Goal: Task Accomplishment & Management: Manage account settings

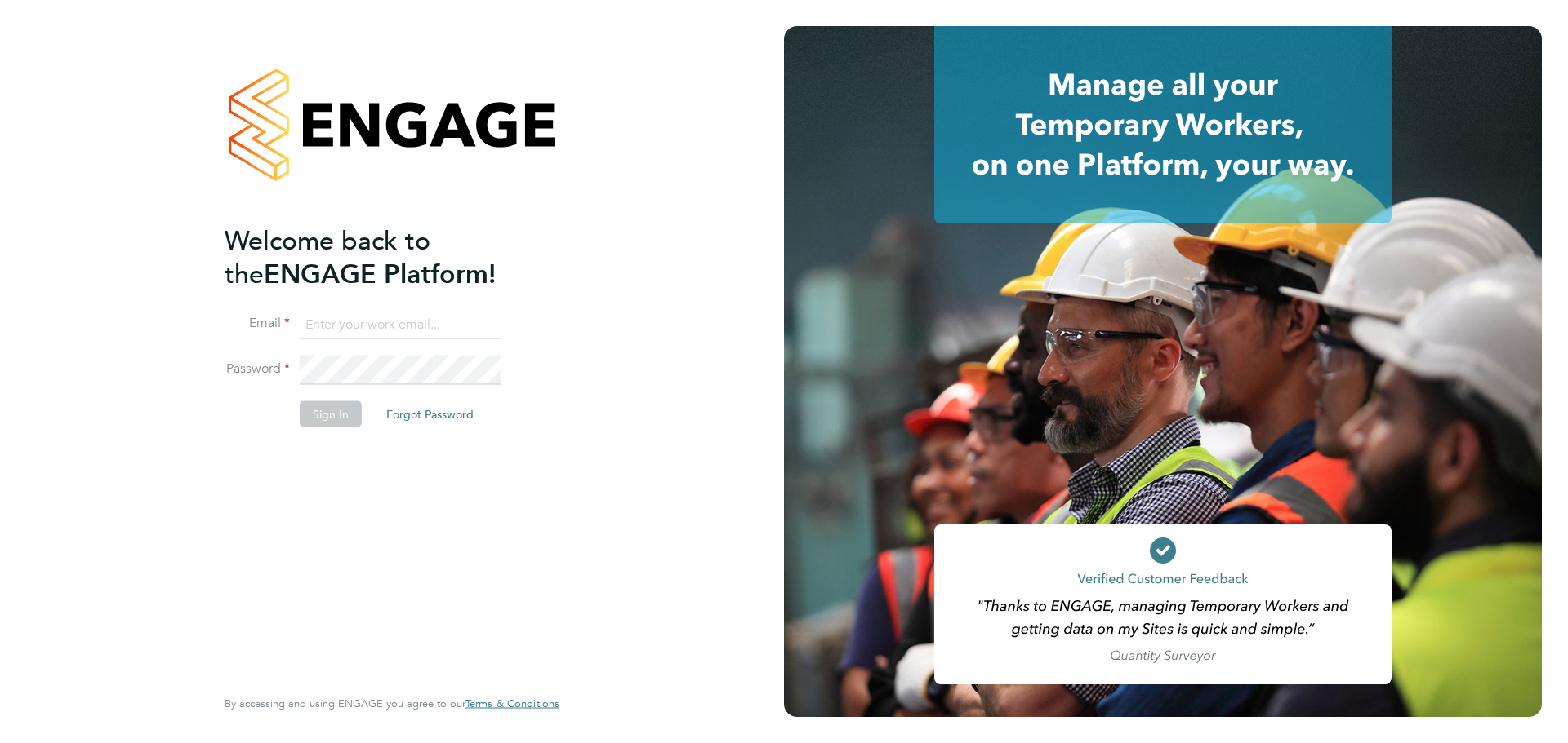
type input "[PERSON_NAME][EMAIL_ADDRESS][PERSON_NAME][PERSON_NAME][DOMAIN_NAME]"
click at [330, 412] on button "Sign In" at bounding box center [330, 413] width 62 height 26
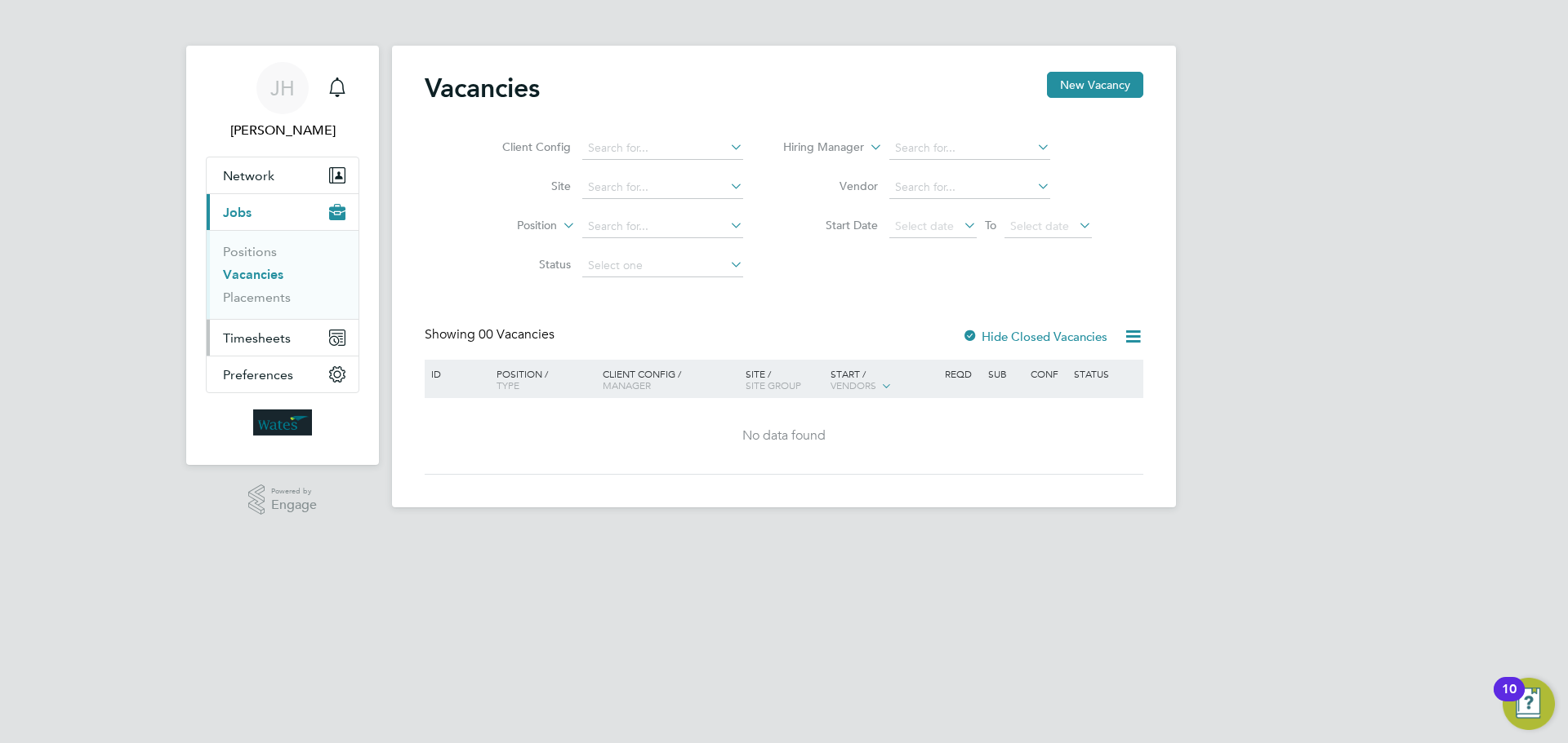
click at [269, 338] on span "Timesheets" at bounding box center [256, 338] width 68 height 15
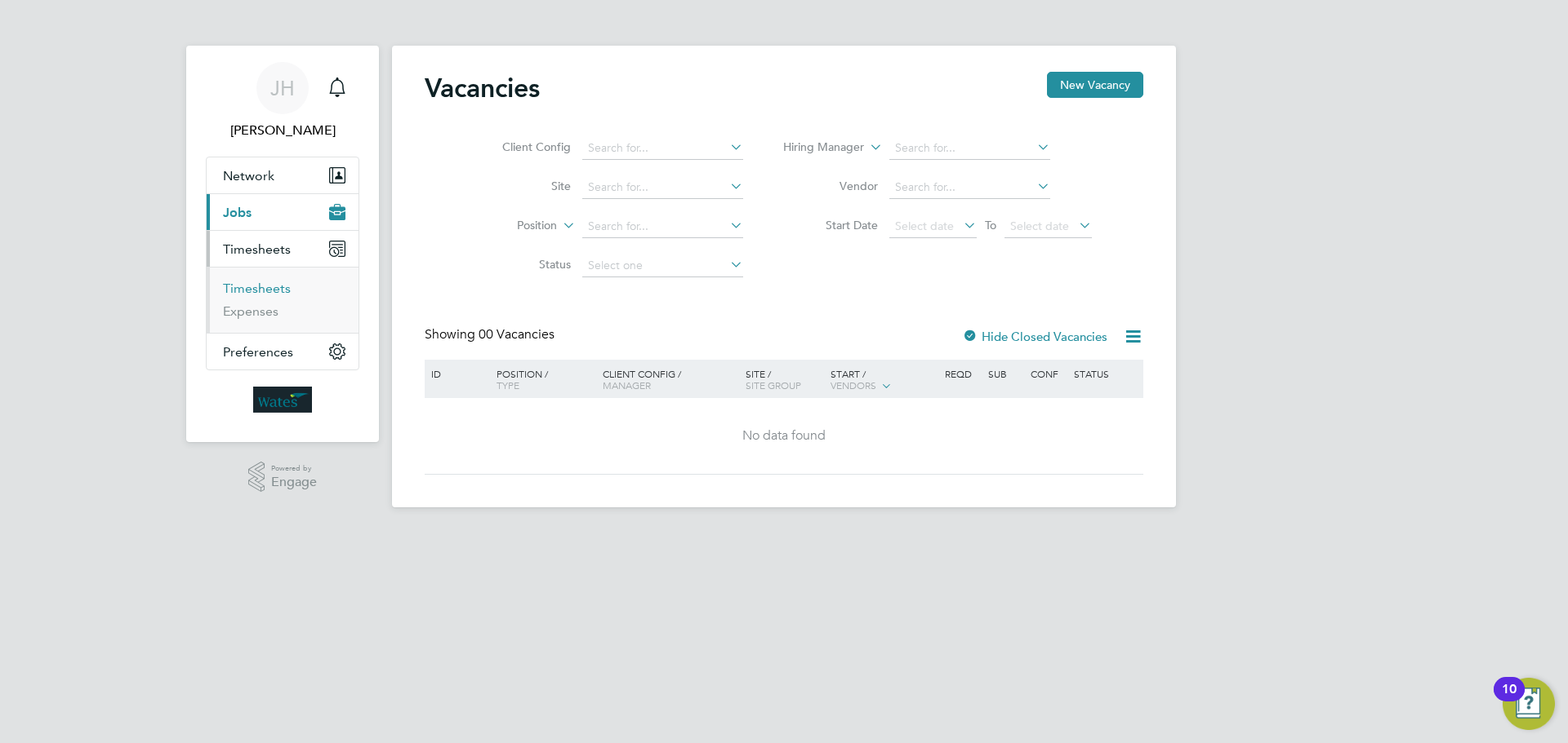
click at [274, 287] on link "Timesheets" at bounding box center [256, 289] width 68 height 15
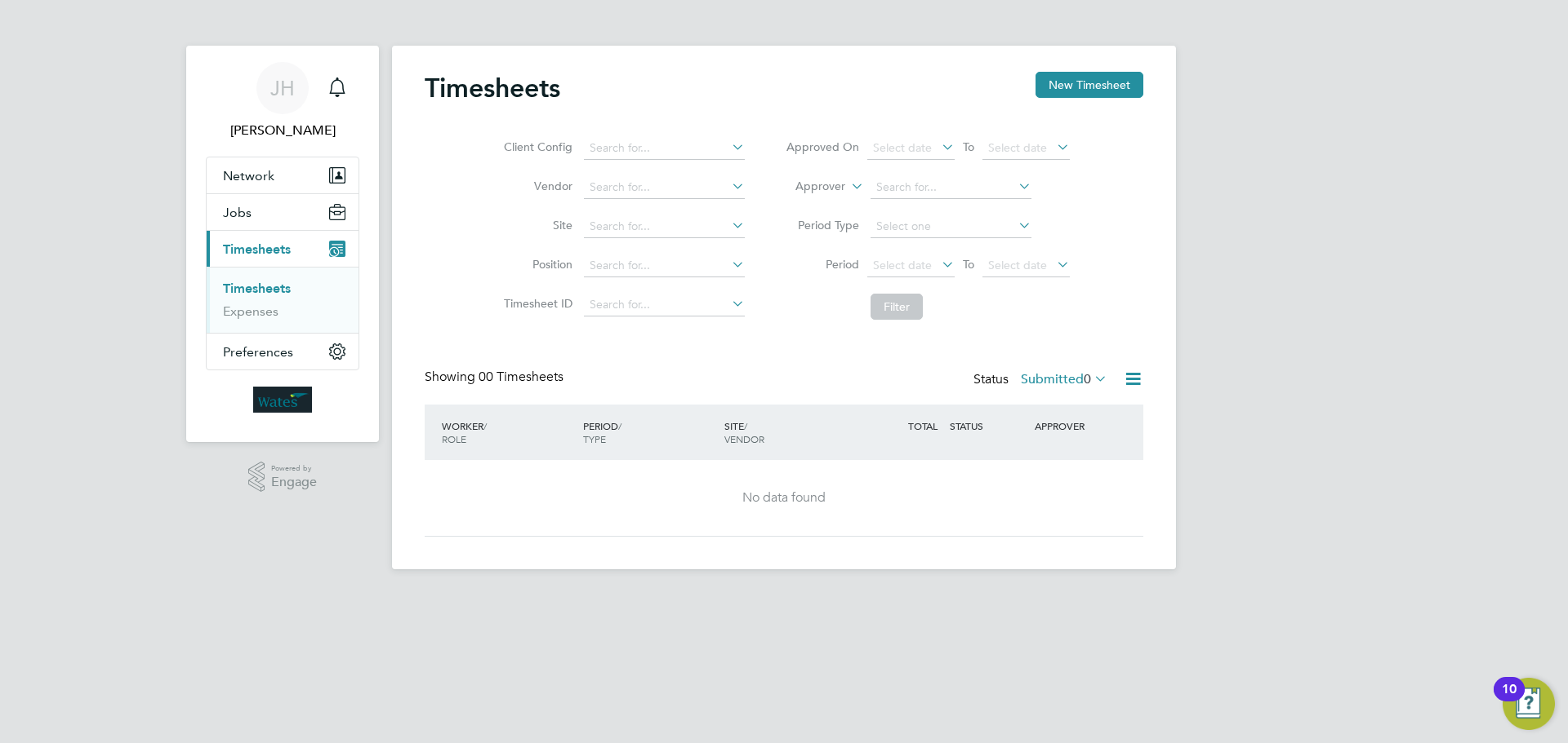
click at [1091, 376] on icon at bounding box center [1091, 378] width 0 height 23
click at [1069, 477] on li "Approved" at bounding box center [1061, 477] width 75 height 23
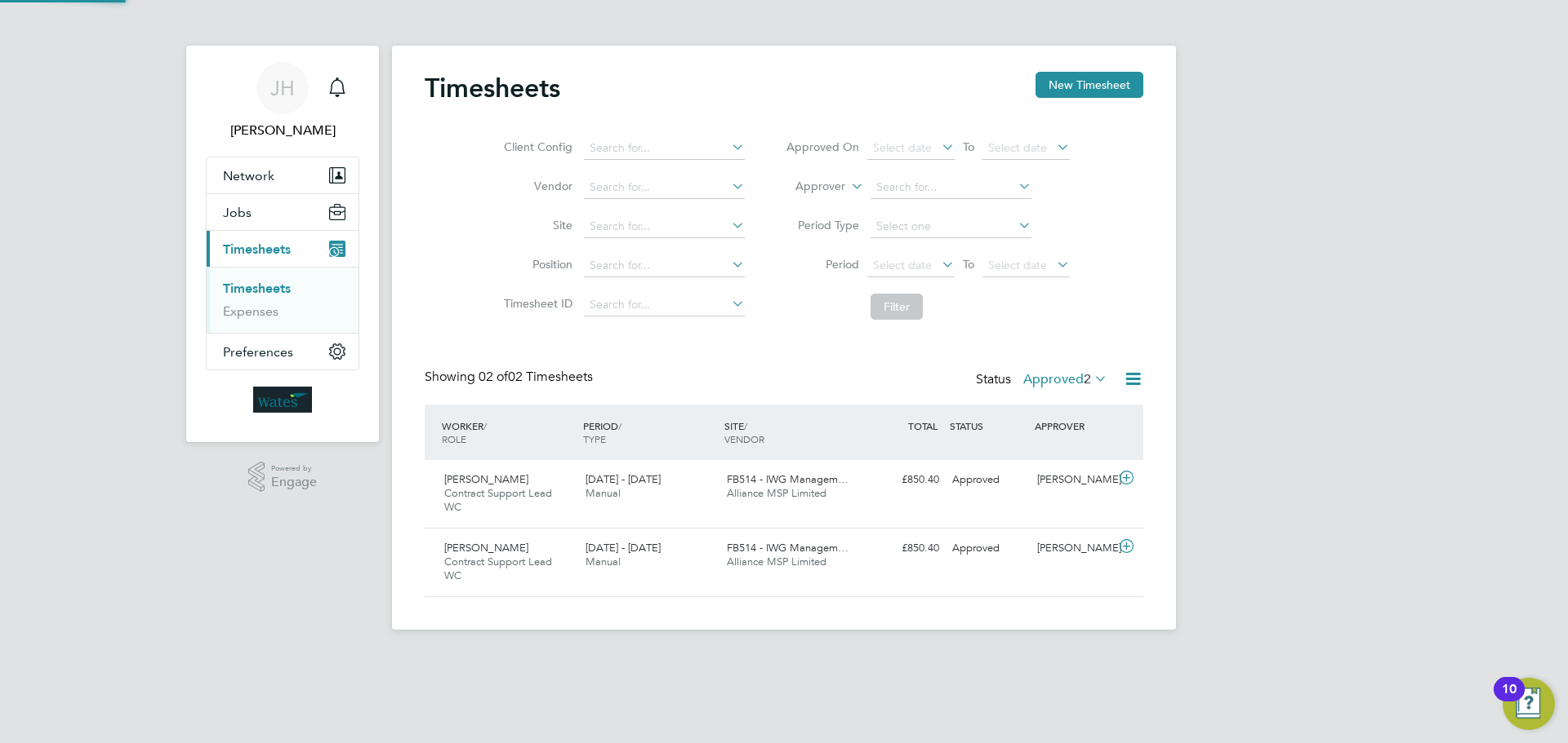
scroll to position [42, 142]
click at [1126, 480] on icon at bounding box center [1126, 478] width 20 height 13
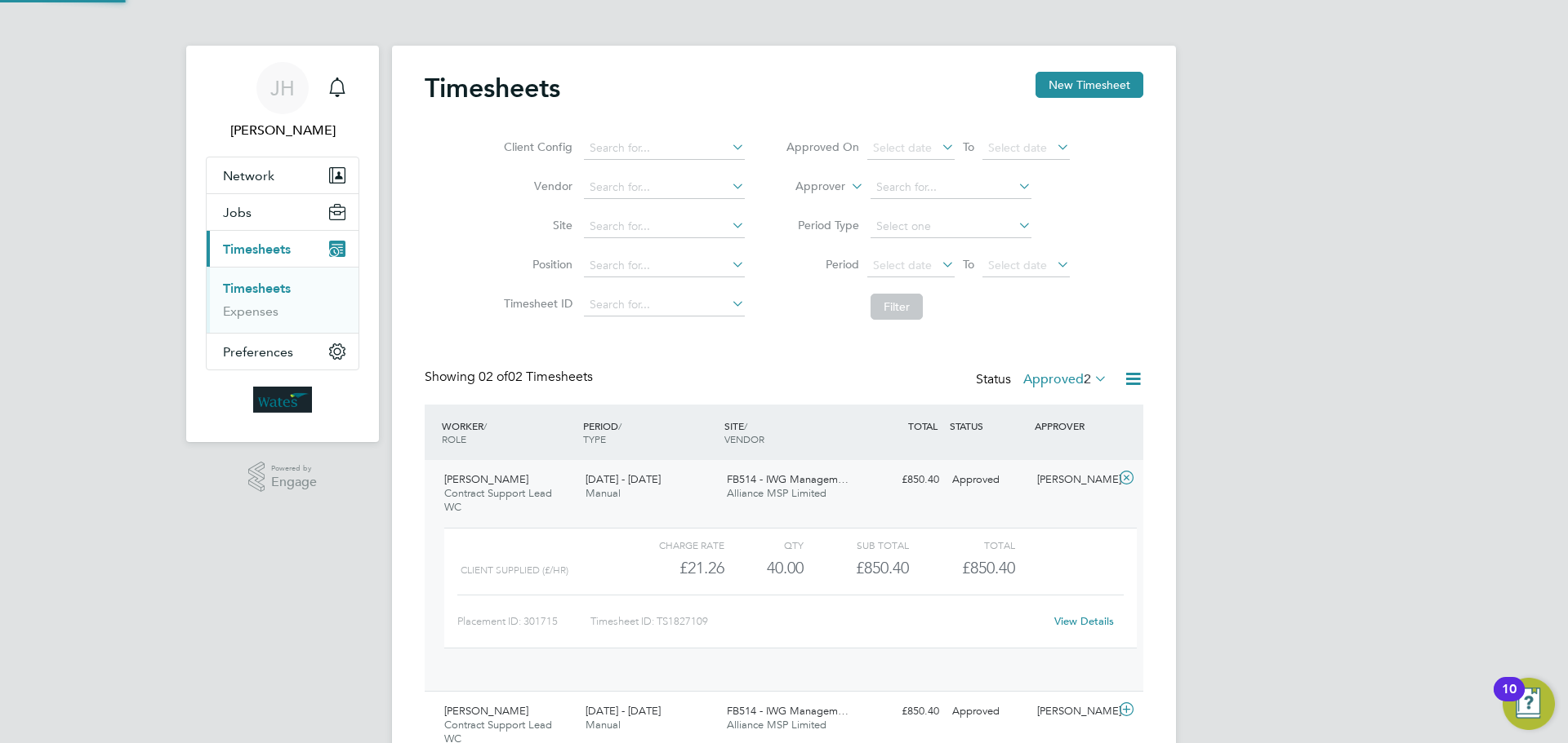
scroll to position [28, 159]
click at [1073, 621] on link "View Details" at bounding box center [1084, 621] width 60 height 14
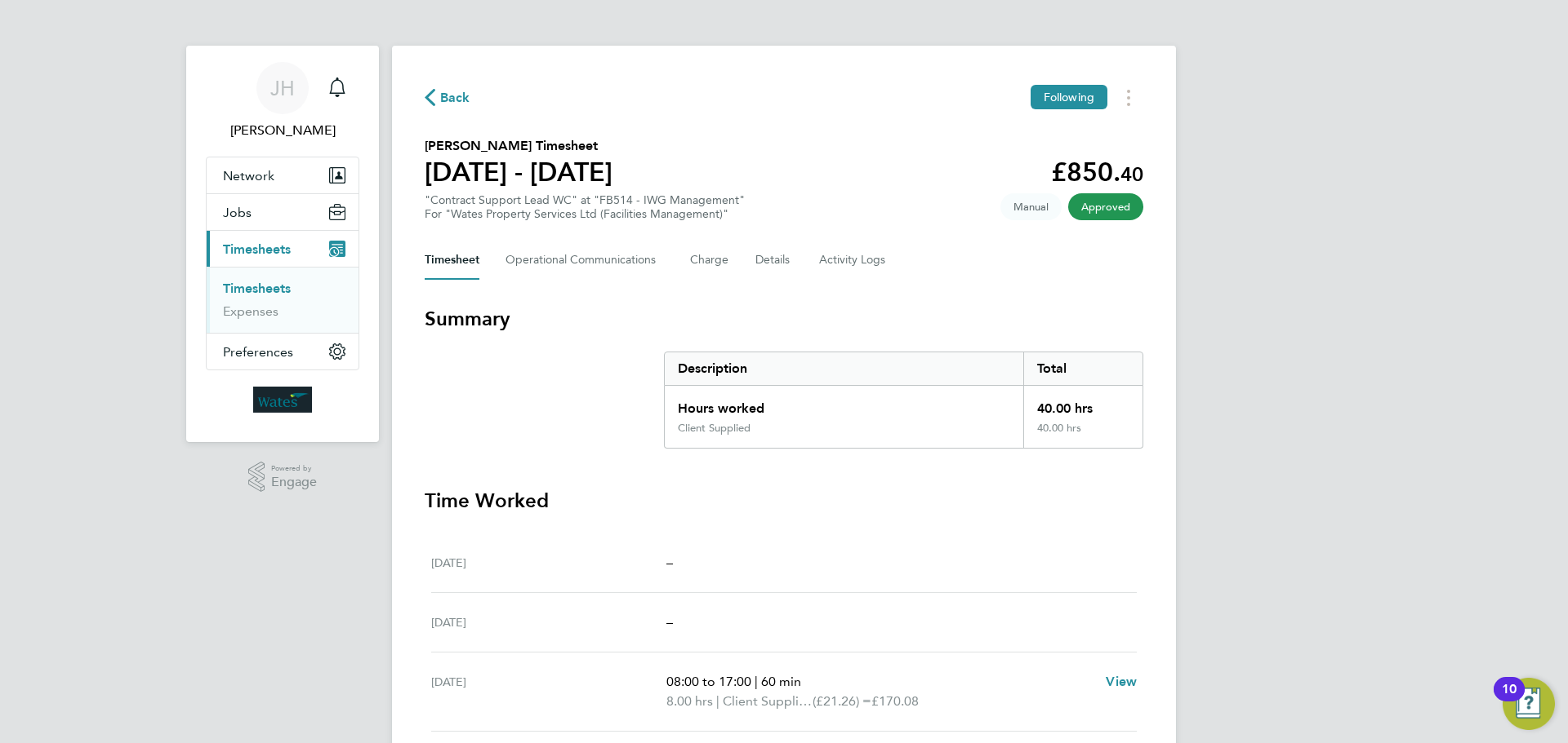
click at [458, 94] on span "Back" at bounding box center [456, 98] width 31 height 20
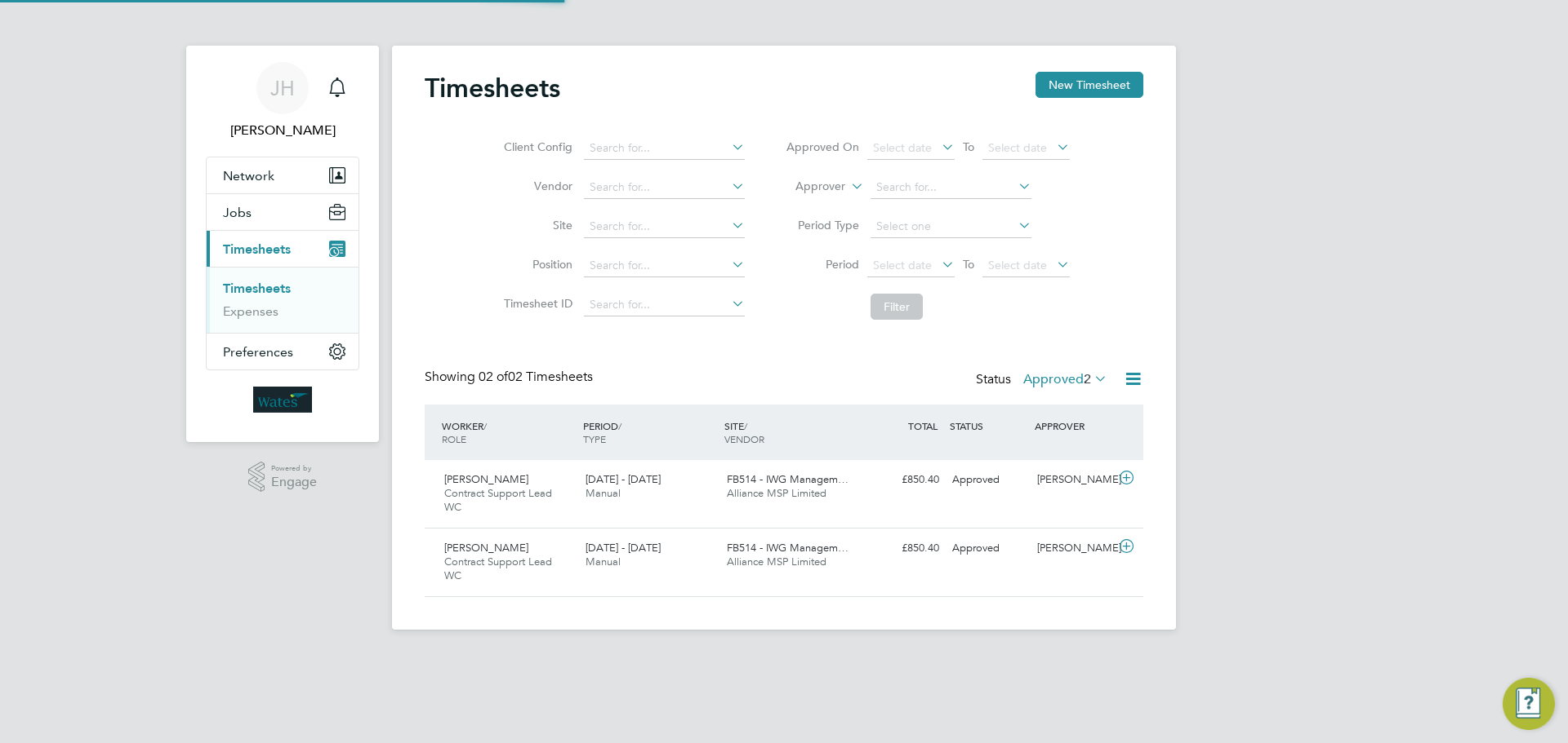
scroll to position [42, 142]
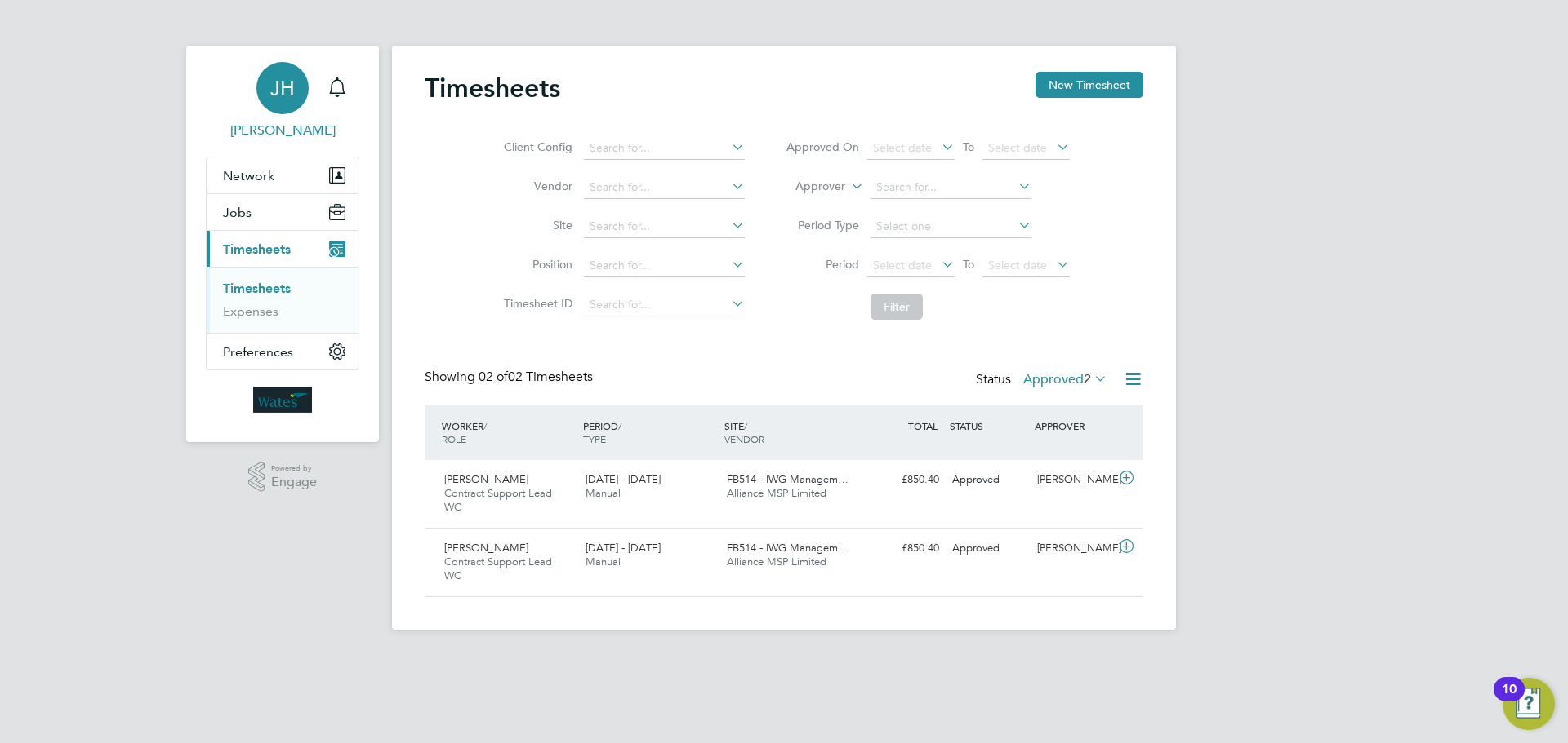
click at [294, 107] on div "JH" at bounding box center [282, 88] width 52 height 52
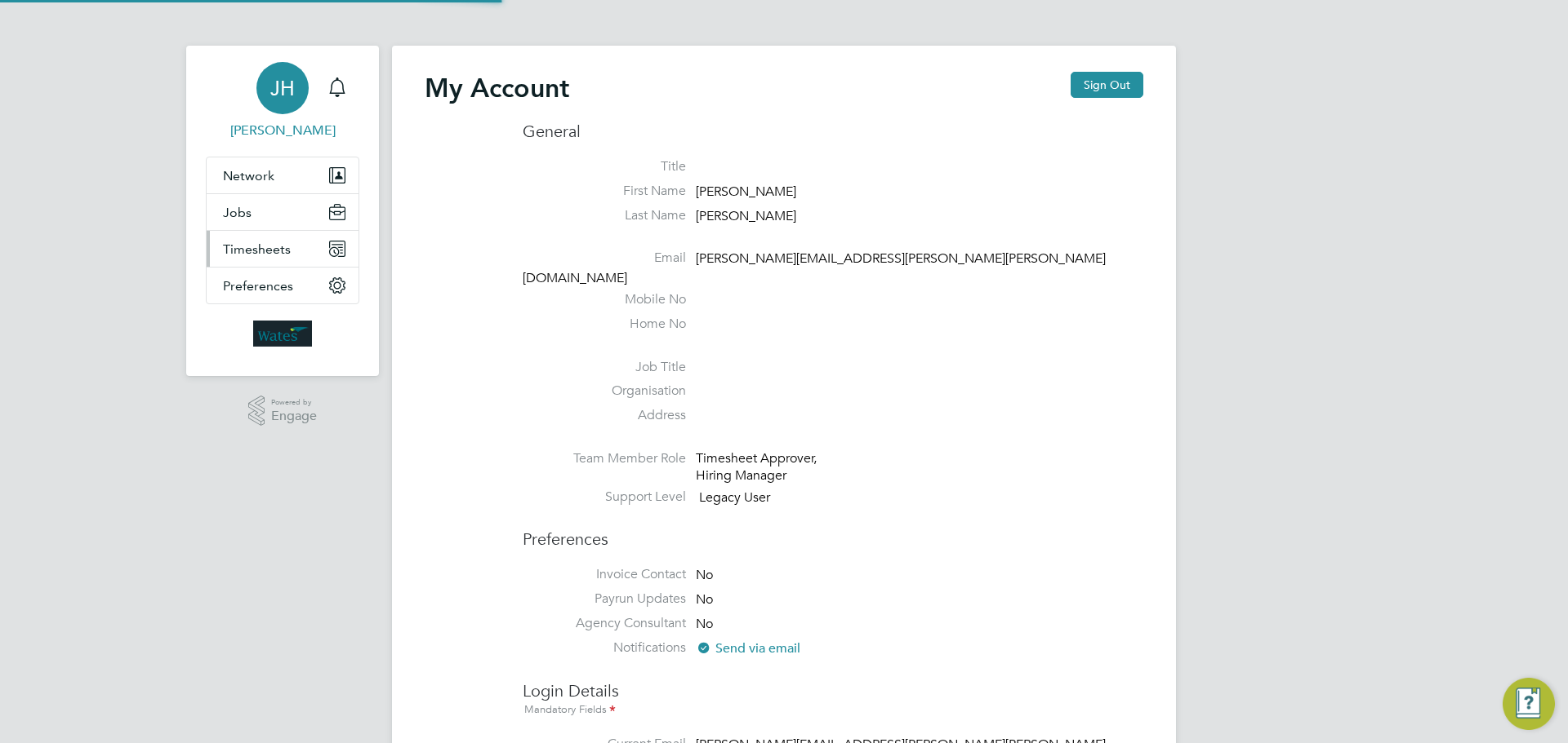
type input "[PERSON_NAME][EMAIL_ADDRESS][PERSON_NAME][PERSON_NAME][DOMAIN_NAME]"
click at [1094, 84] on button "Sign Out" at bounding box center [1107, 84] width 72 height 26
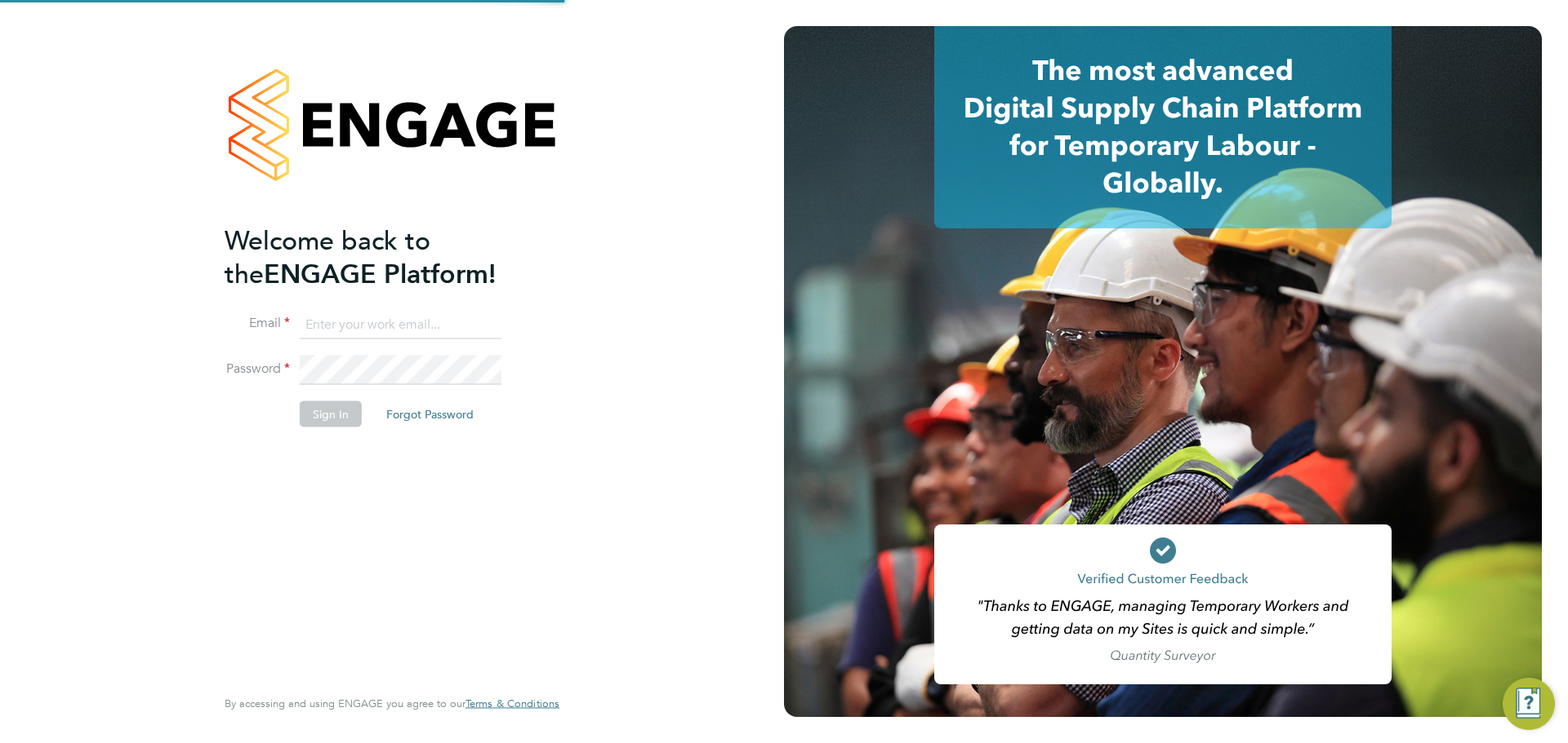
type input "[PERSON_NAME][EMAIL_ADDRESS][PERSON_NAME][PERSON_NAME][DOMAIN_NAME]"
